Goal: Communication & Community: Answer question/provide support

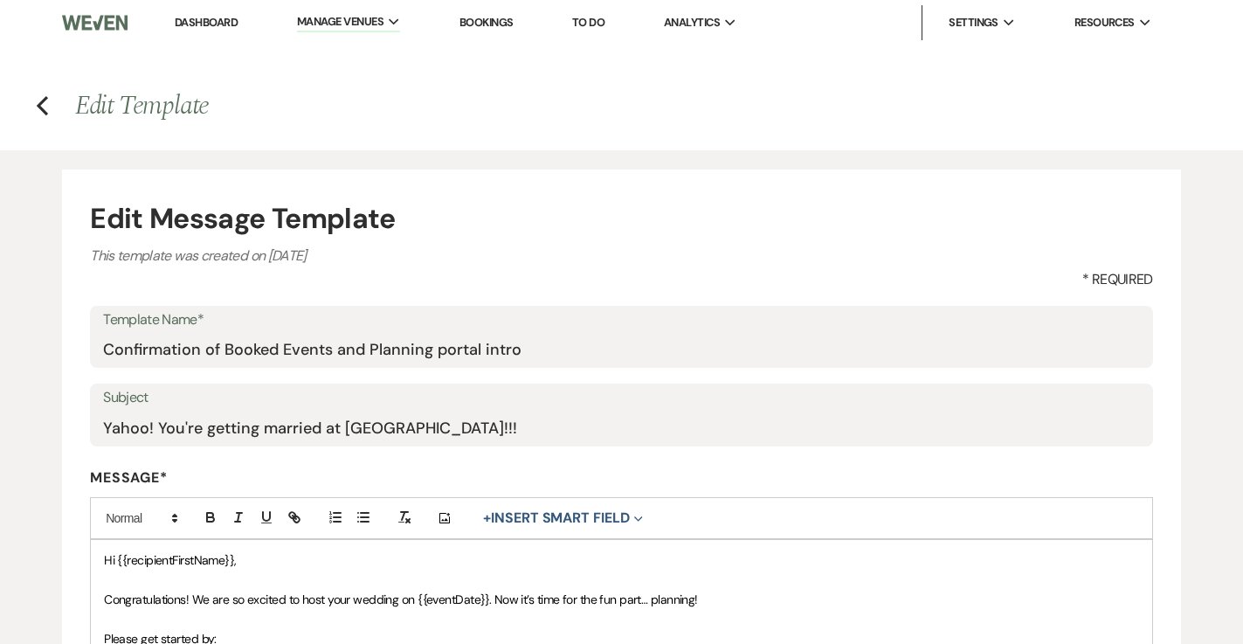
click at [219, 26] on link "Dashboard" at bounding box center [206, 22] width 63 height 15
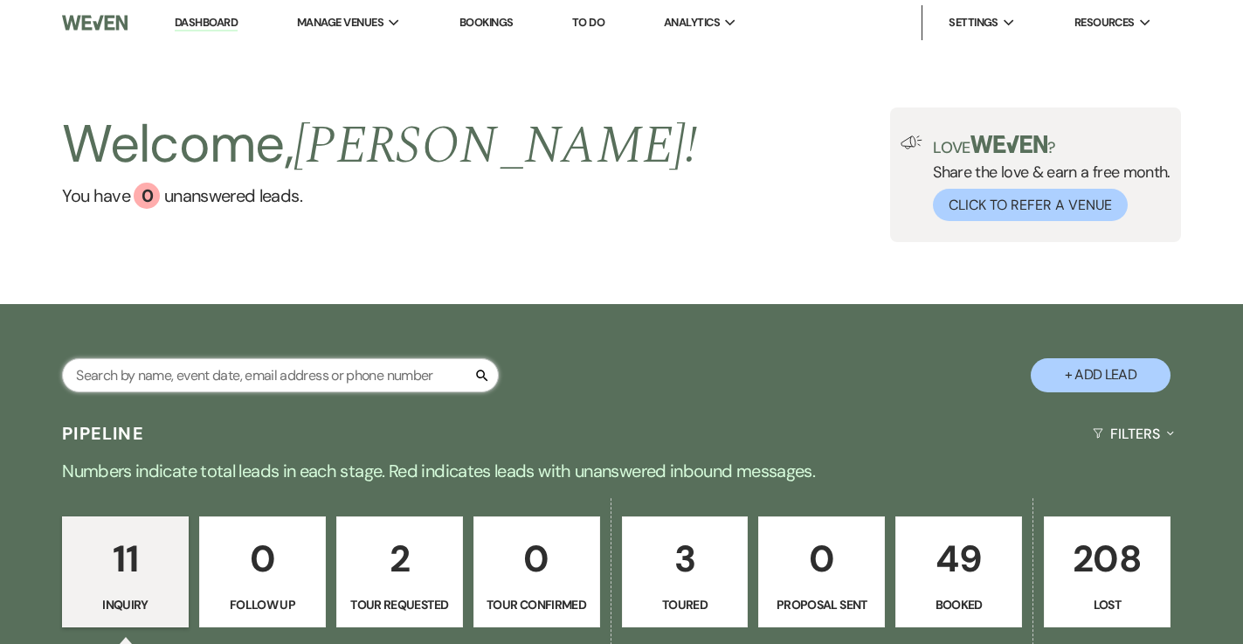
click at [217, 381] on input "text" at bounding box center [280, 375] width 437 height 34
type input "[PERSON_NAME]"
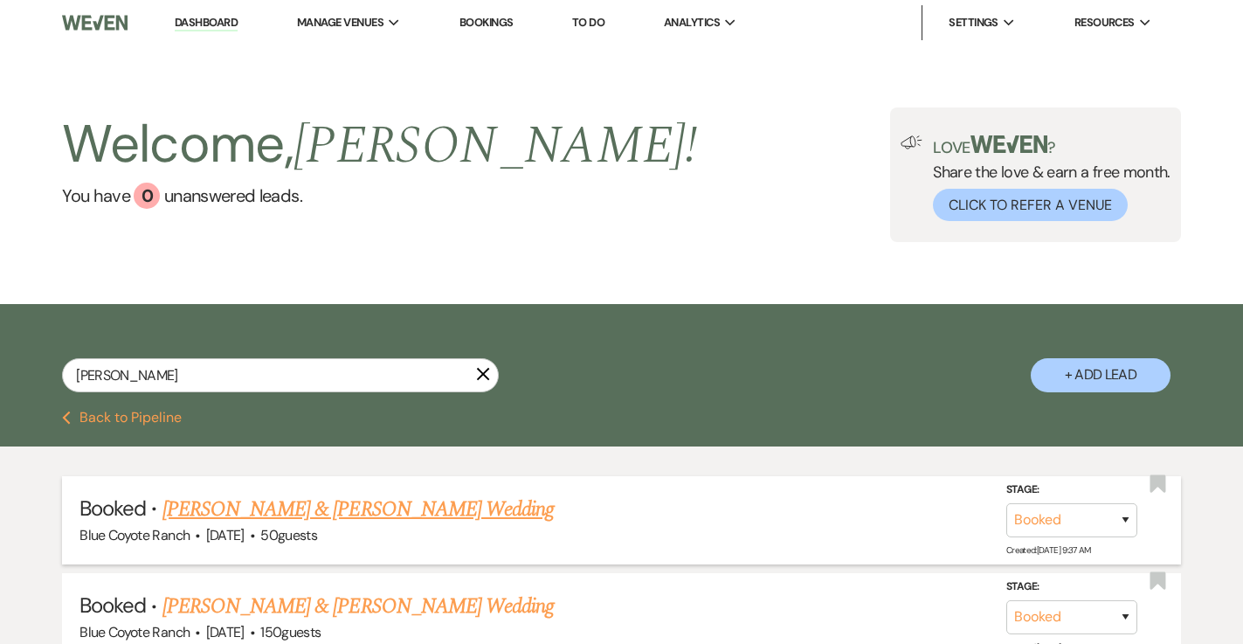
click at [318, 501] on link "[PERSON_NAME] & [PERSON_NAME] Wedding" at bounding box center [357, 508] width 391 height 31
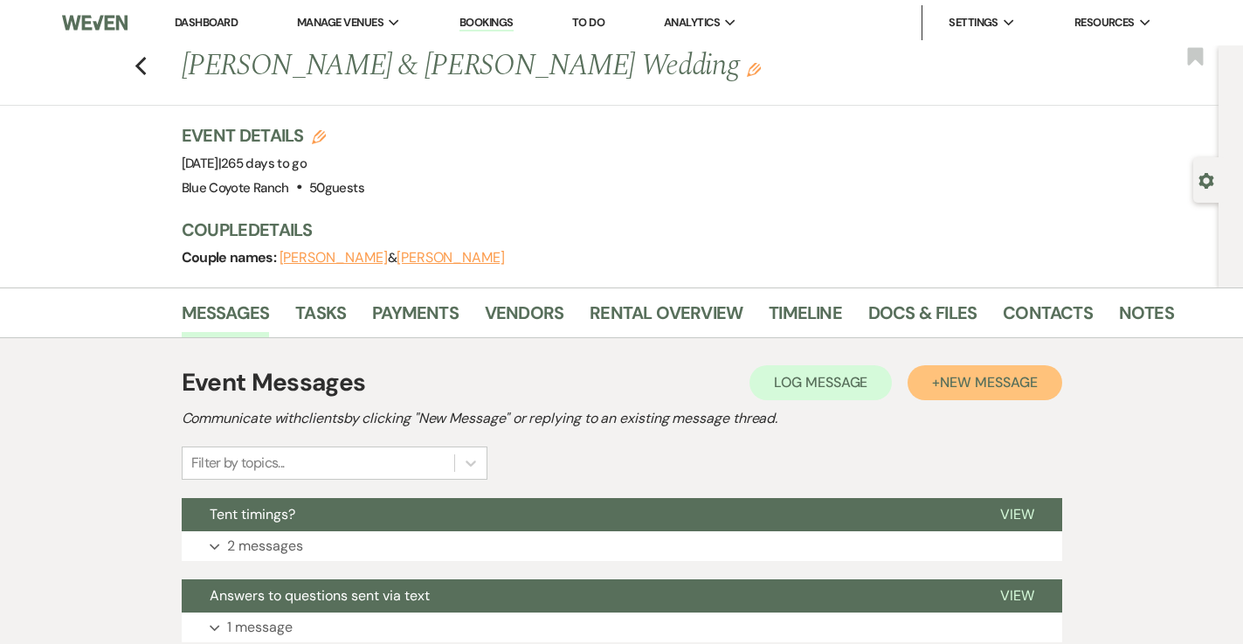
click at [949, 382] on span "New Message" at bounding box center [988, 382] width 97 height 18
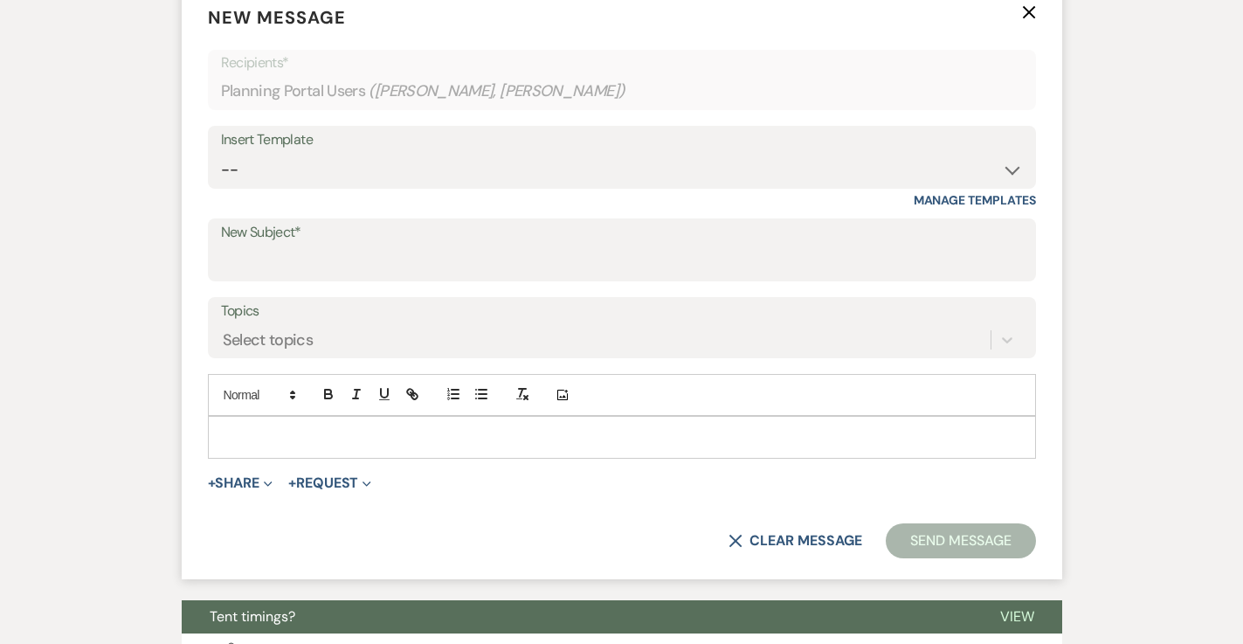
scroll to position [522, 0]
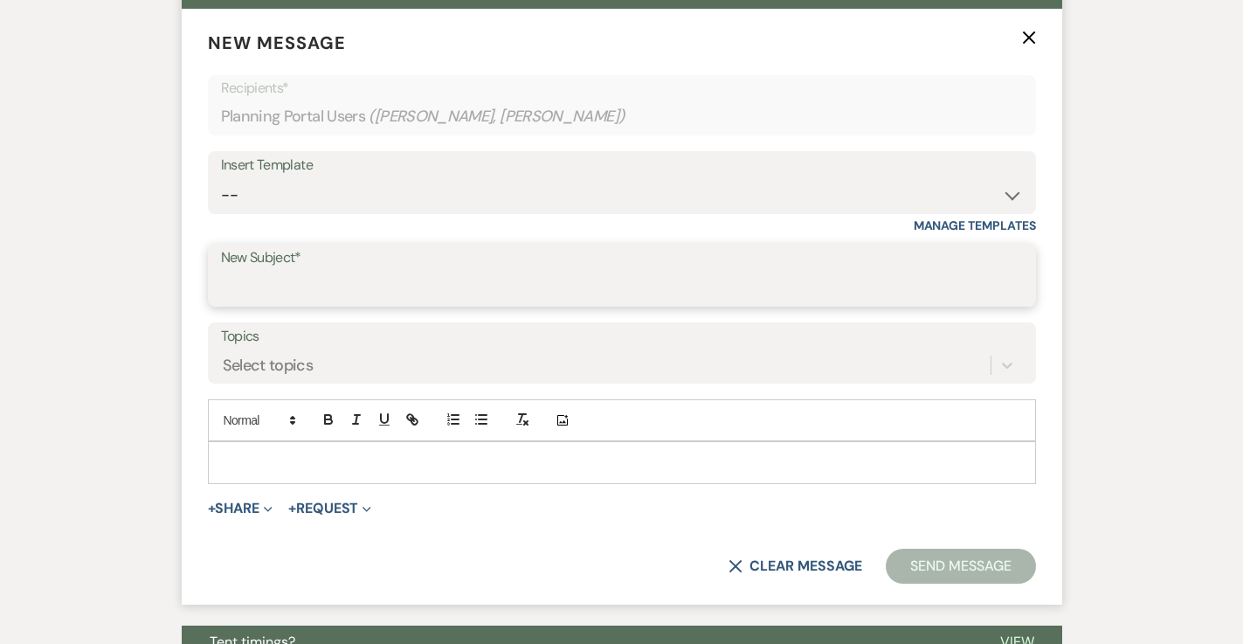
click at [452, 291] on input "New Subject*" at bounding box center [622, 288] width 802 height 34
type input "Message about task from Honeybook"
click at [357, 460] on p at bounding box center [622, 461] width 800 height 19
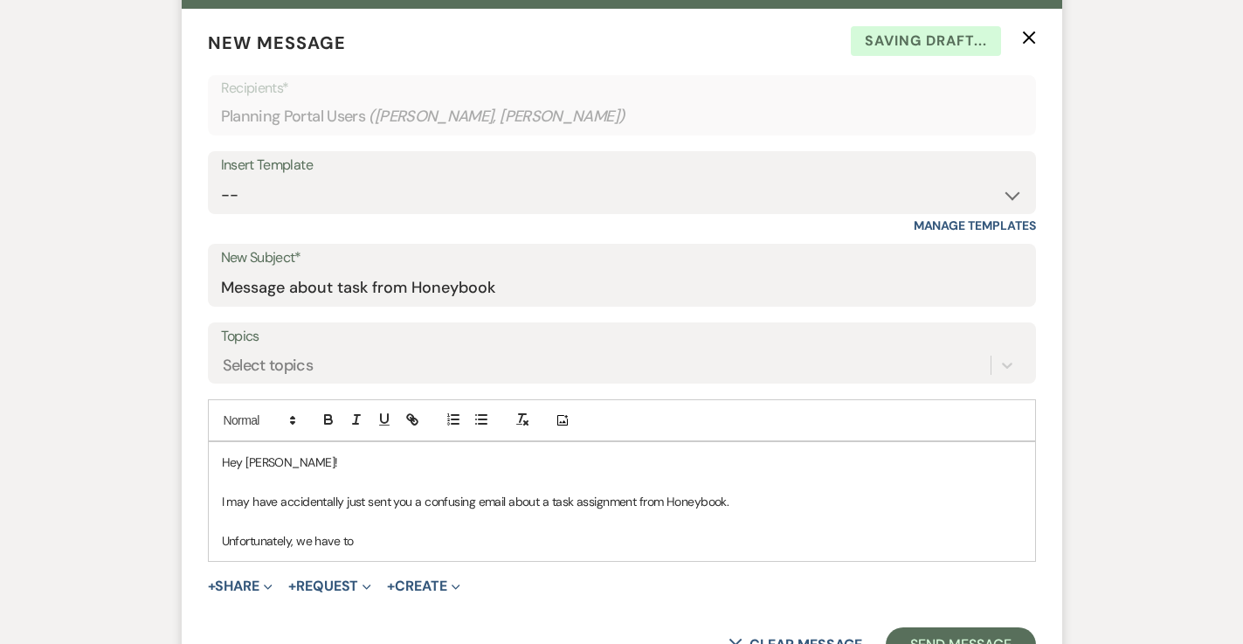
click at [434, 527] on p at bounding box center [622, 521] width 800 height 19
click at [429, 545] on p "Unfortunately, we have to" at bounding box center [622, 540] width 800 height 19
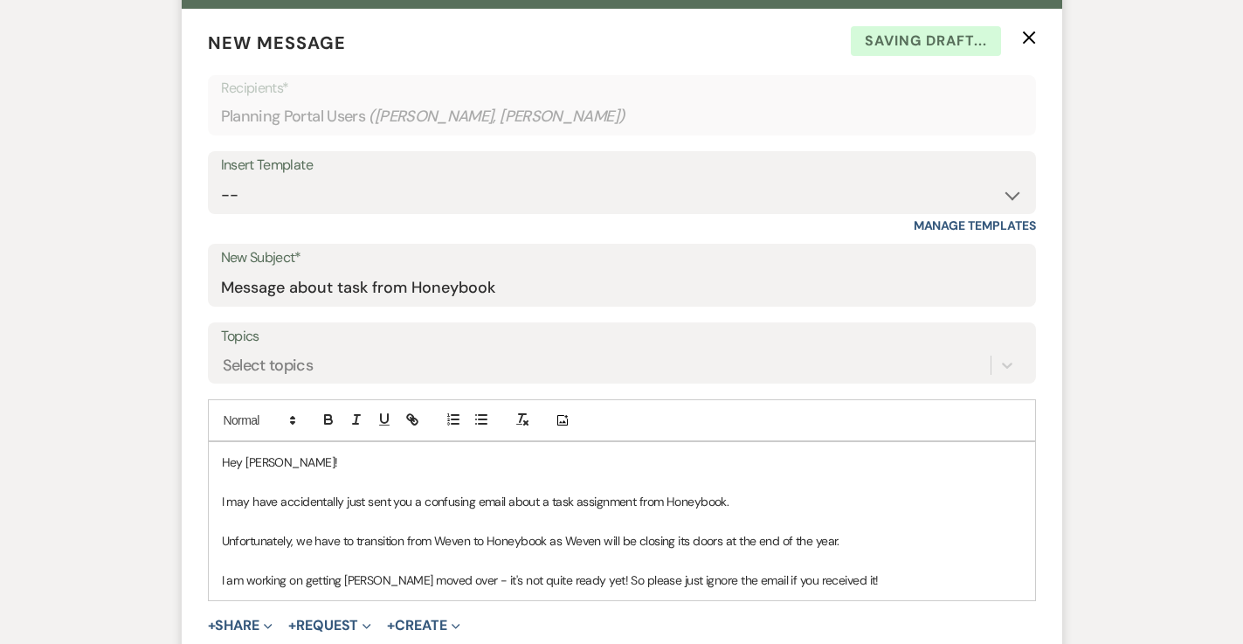
click at [750, 584] on p "I am working on getting [PERSON_NAME] moved over - it's not quite ready yet! So…" at bounding box center [622, 579] width 800 height 19
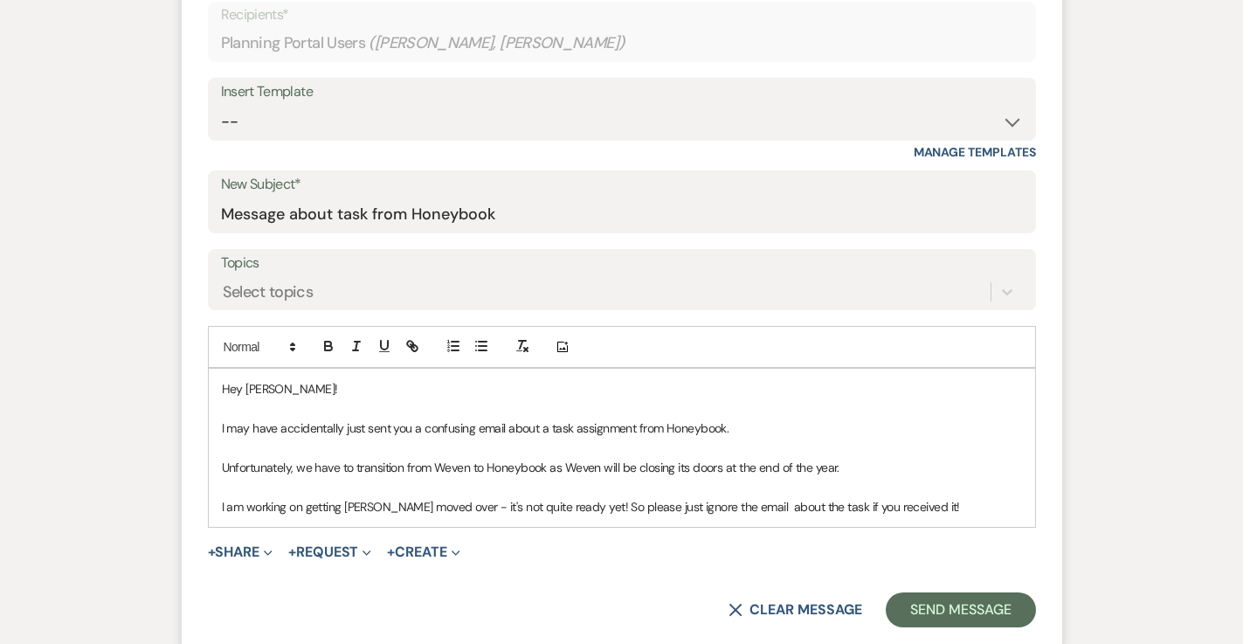
scroll to position [596, 0]
click at [977, 505] on p "I am working on getting everything moved over - it's not quite ready yet! So pl…" at bounding box center [622, 505] width 800 height 19
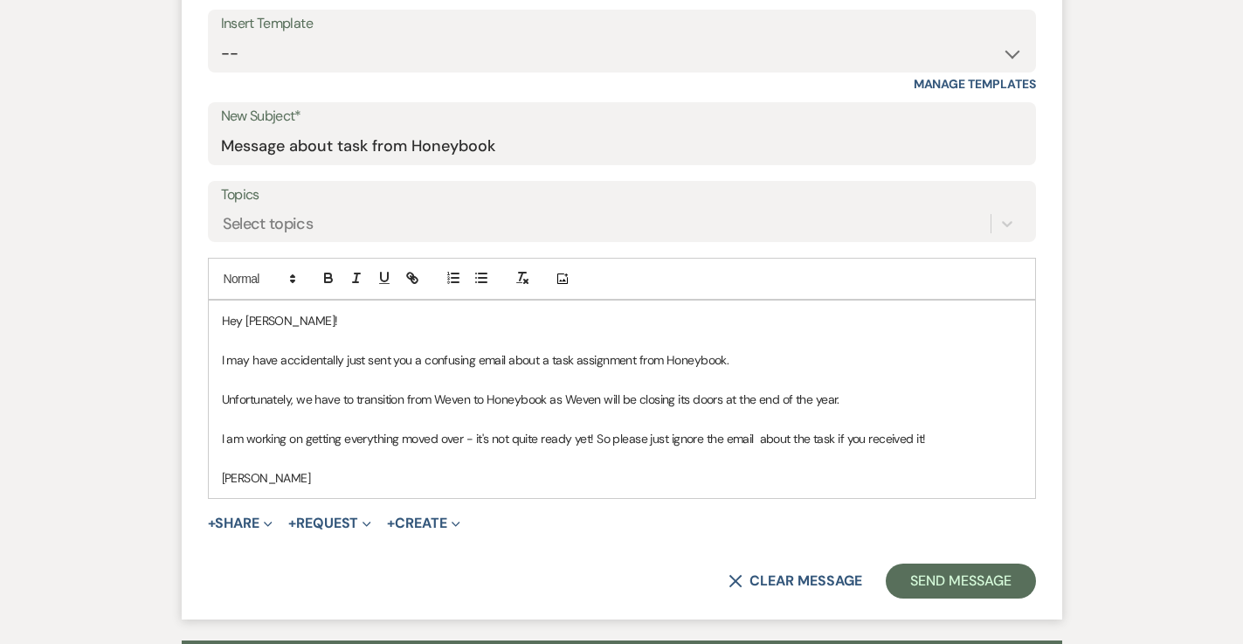
scroll to position [665, 0]
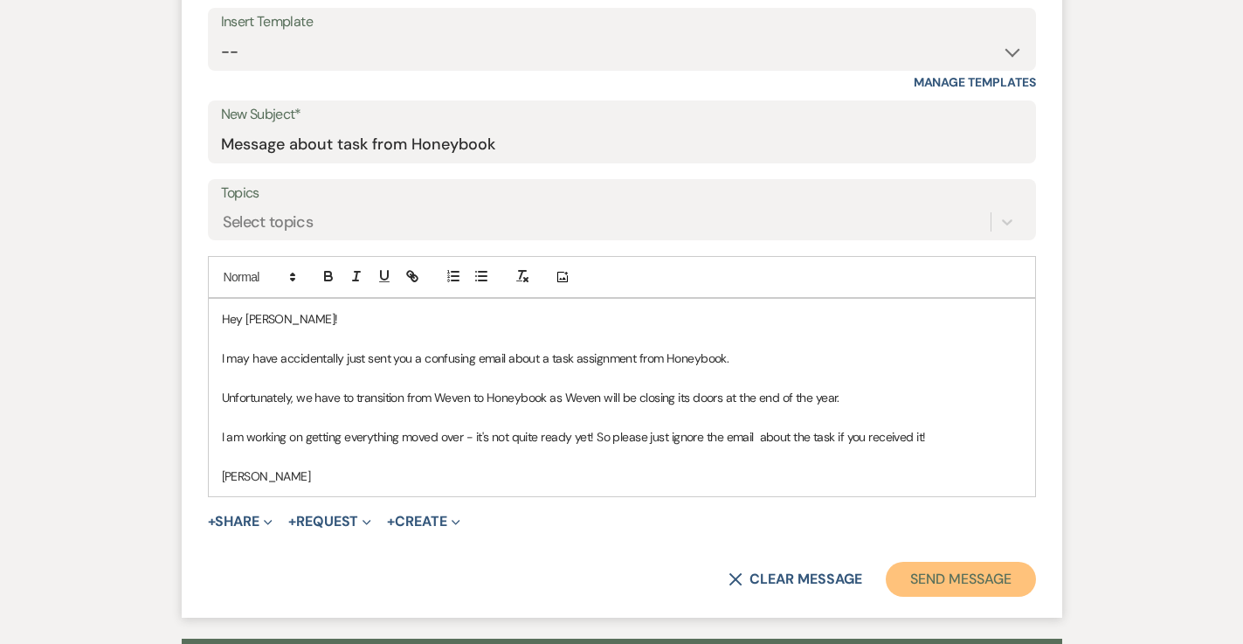
click at [957, 586] on button "Send Message" at bounding box center [960, 579] width 149 height 35
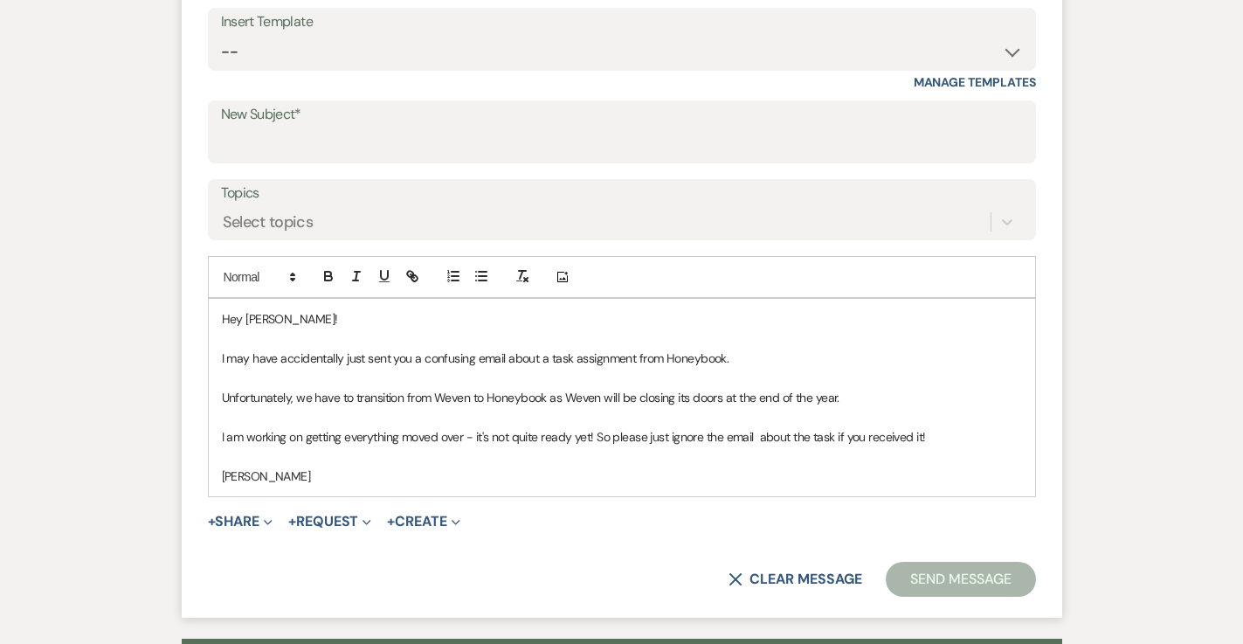
scroll to position [16, 0]
